Goal: Check status

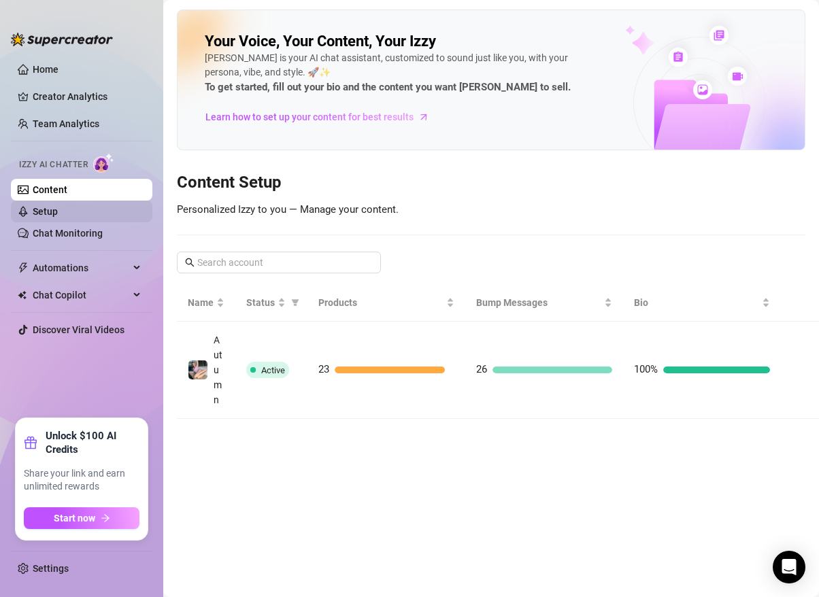
click at [58, 213] on link "Setup" at bounding box center [45, 211] width 25 height 11
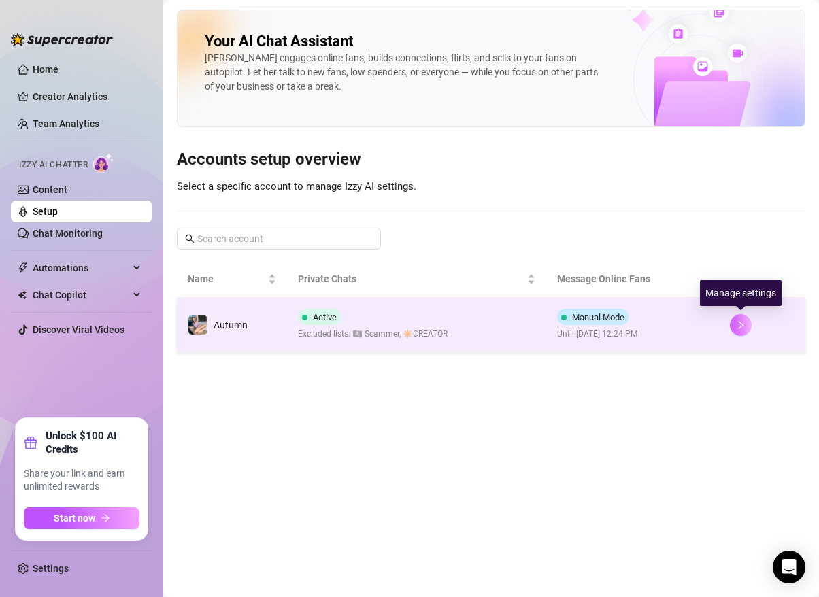
click at [746, 323] on button "button" at bounding box center [741, 325] width 22 height 22
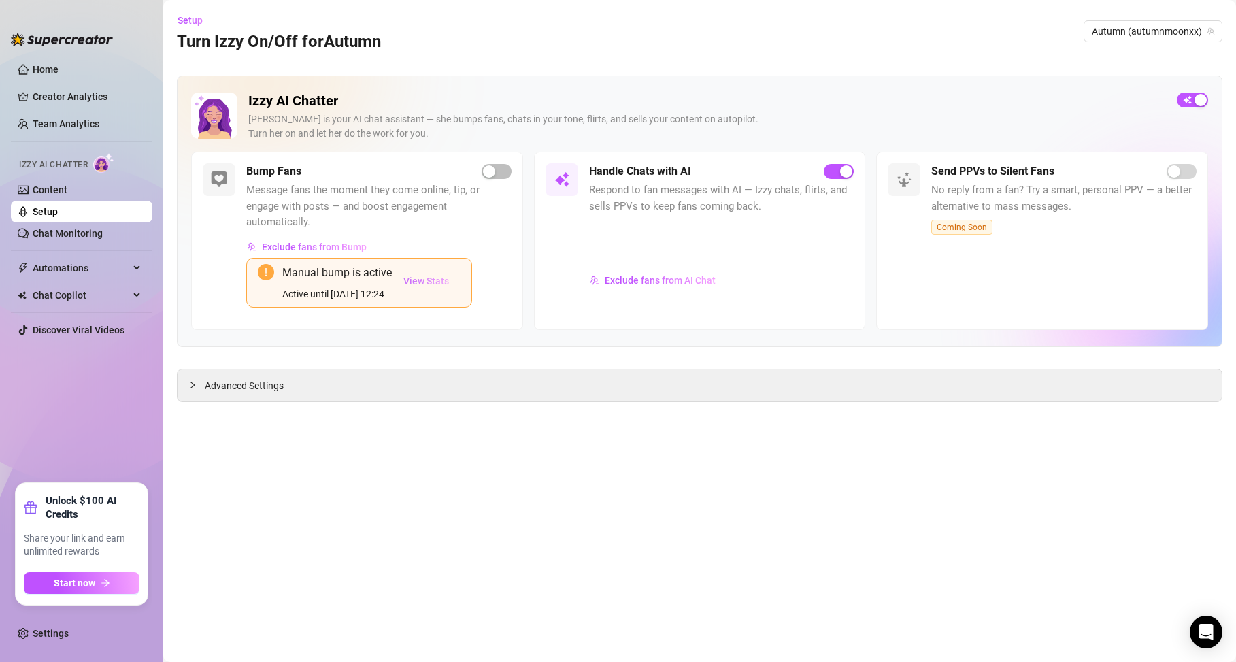
click at [430, 277] on span "View Stats" at bounding box center [426, 281] width 46 height 11
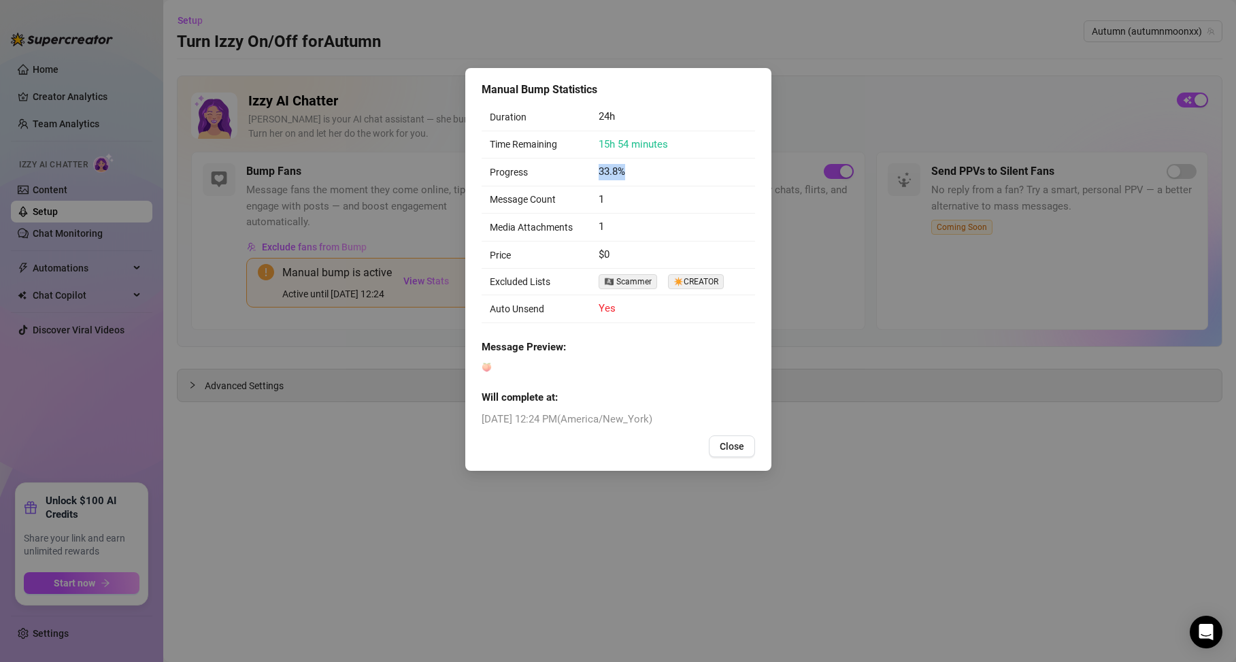
drag, startPoint x: 648, startPoint y: 166, endPoint x: 598, endPoint y: 167, distance: 50.4
click at [598, 167] on td "33.8%" at bounding box center [673, 173] width 164 height 28
click at [599, 167] on span "33.8%" at bounding box center [612, 171] width 27 height 12
click at [721, 387] on div "Duration 24h Time Remaining 15h 54 minutes Progress 33.8% Message Count 1 Media…" at bounding box center [619, 265] width 274 height 324
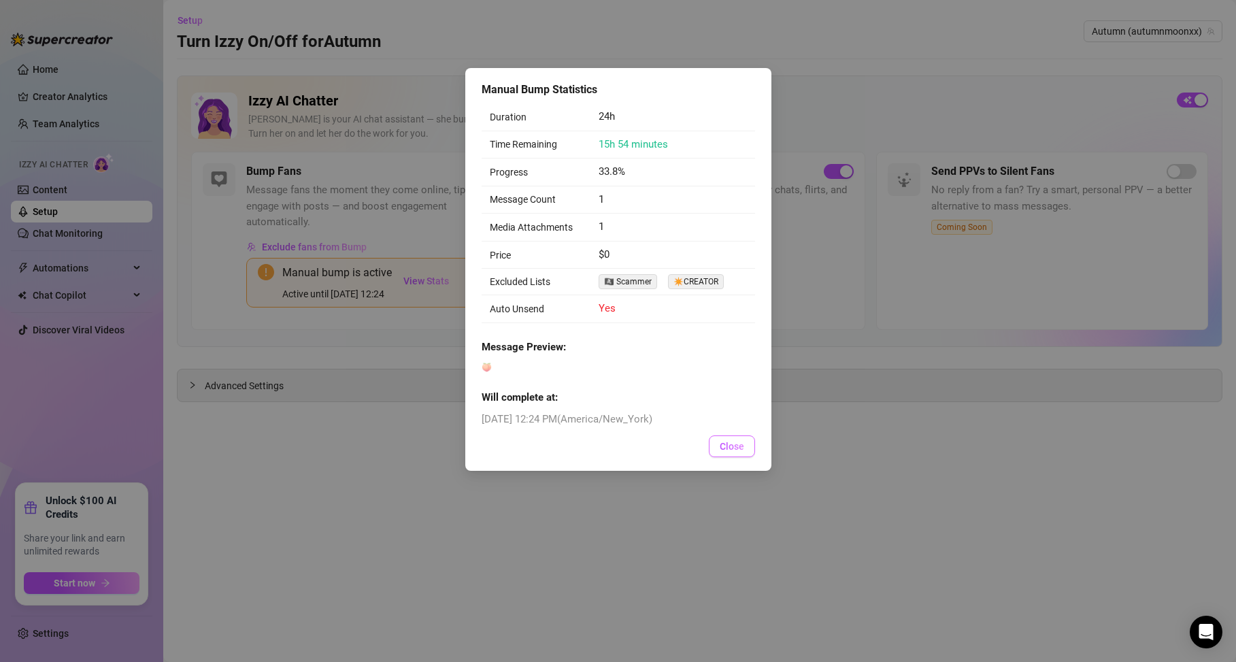
click at [744, 447] on button "Close" at bounding box center [732, 446] width 46 height 22
